Goal: Check status

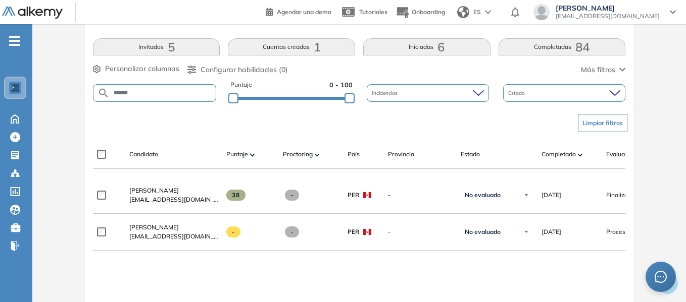
click at [153, 231] on span "[PERSON_NAME]" at bounding box center [153, 228] width 49 height 8
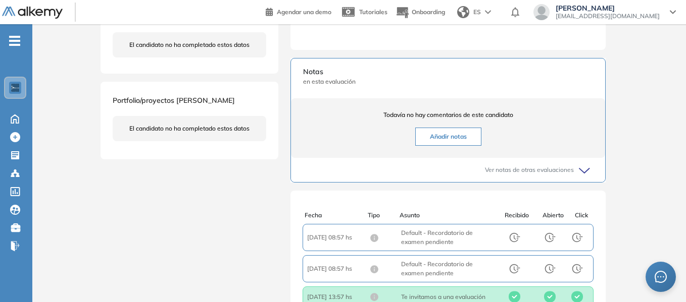
scroll to position [303, 0]
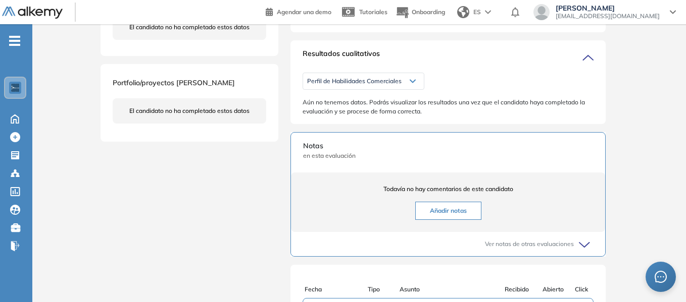
click at [589, 65] on icon at bounding box center [586, 57] width 14 height 14
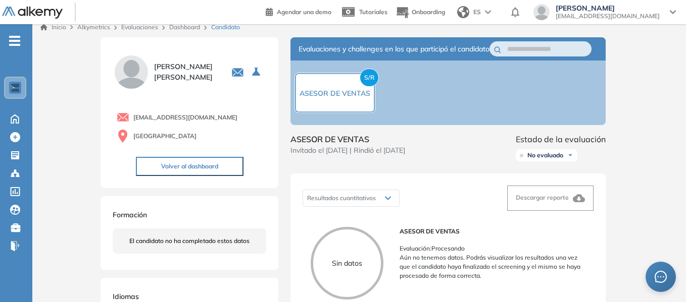
scroll to position [0, 0]
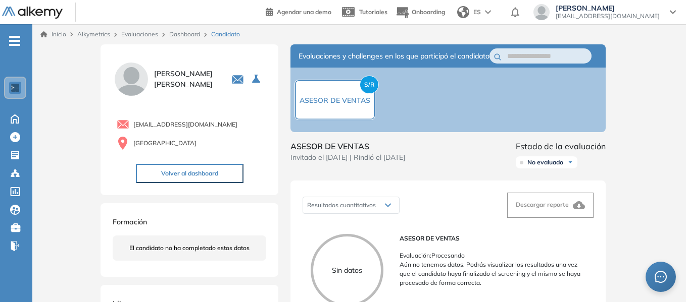
click at [187, 33] on link "Dashboard" at bounding box center [184, 34] width 31 height 8
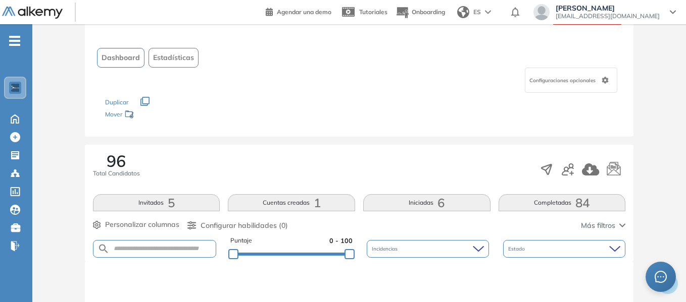
scroll to position [202, 0]
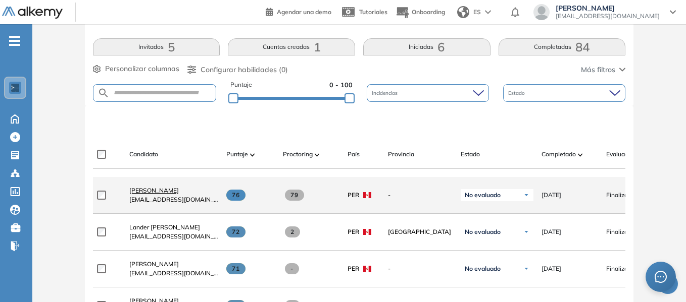
click at [159, 194] on span "[PERSON_NAME]" at bounding box center [153, 191] width 49 height 8
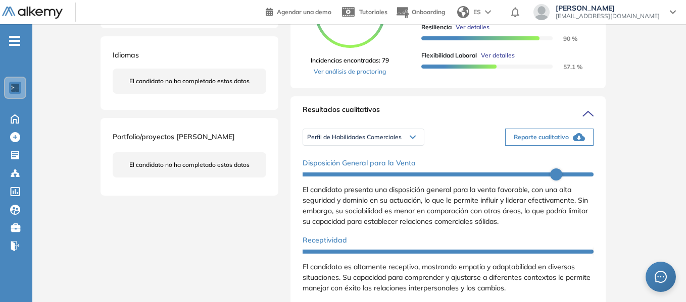
scroll to position [202, 0]
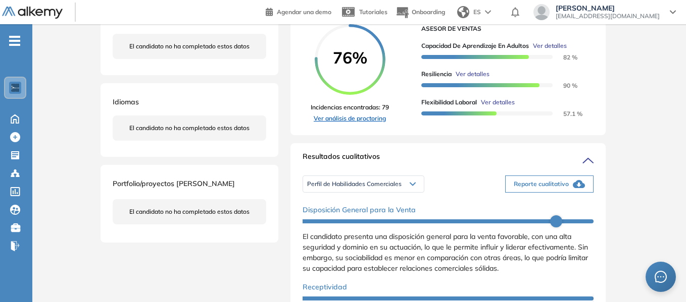
click at [359, 123] on link "Ver análisis de proctoring" at bounding box center [350, 118] width 78 height 9
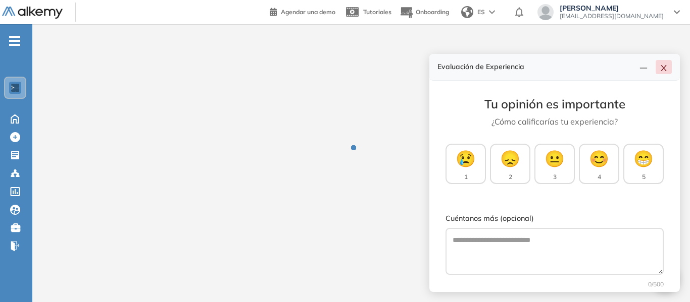
click at [663, 67] on icon "close" at bounding box center [664, 68] width 6 height 6
